Goal: Task Accomplishment & Management: Use online tool/utility

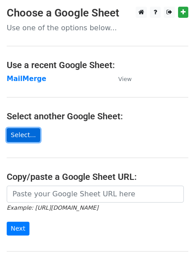
click at [18, 134] on link "Select..." at bounding box center [23, 135] width 33 height 14
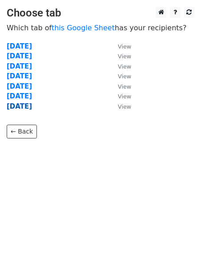
click at [25, 108] on strong "[DATE]" at bounding box center [19, 106] width 25 height 8
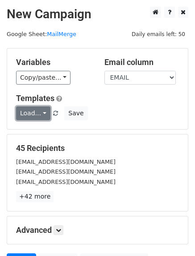
click at [29, 111] on link "Load..." at bounding box center [33, 113] width 34 height 14
click at [102, 101] on h5 "Templates" at bounding box center [97, 99] width 163 height 10
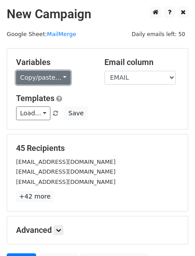
click at [37, 78] on link "Copy/paste..." at bounding box center [43, 78] width 54 height 14
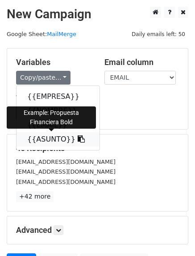
click at [40, 139] on link "{{ASUNTO}}" at bounding box center [57, 139] width 83 height 14
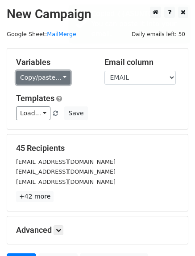
click at [47, 74] on link "Copy/paste..." at bounding box center [43, 78] width 54 height 14
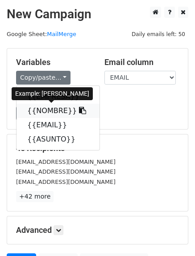
click at [50, 112] on link "{{NOMBRE}}" at bounding box center [57, 111] width 83 height 14
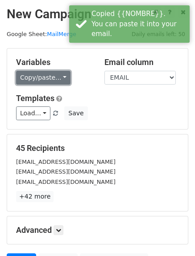
click at [41, 79] on link "Copy/paste..." at bounding box center [43, 78] width 54 height 14
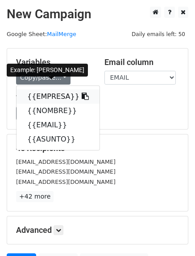
click at [37, 94] on link "{{EMPRESA}}" at bounding box center [57, 96] width 83 height 14
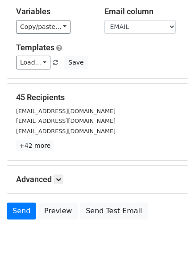
scroll to position [88, 0]
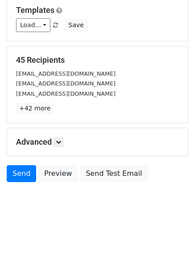
click at [18, 182] on div "Send Preview Send Test Email" at bounding box center [97, 175] width 195 height 21
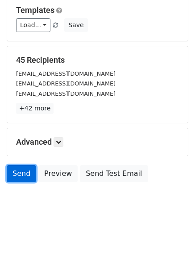
click at [26, 168] on link "Send" at bounding box center [21, 173] width 29 height 17
